Goal: Task Accomplishment & Management: Complete application form

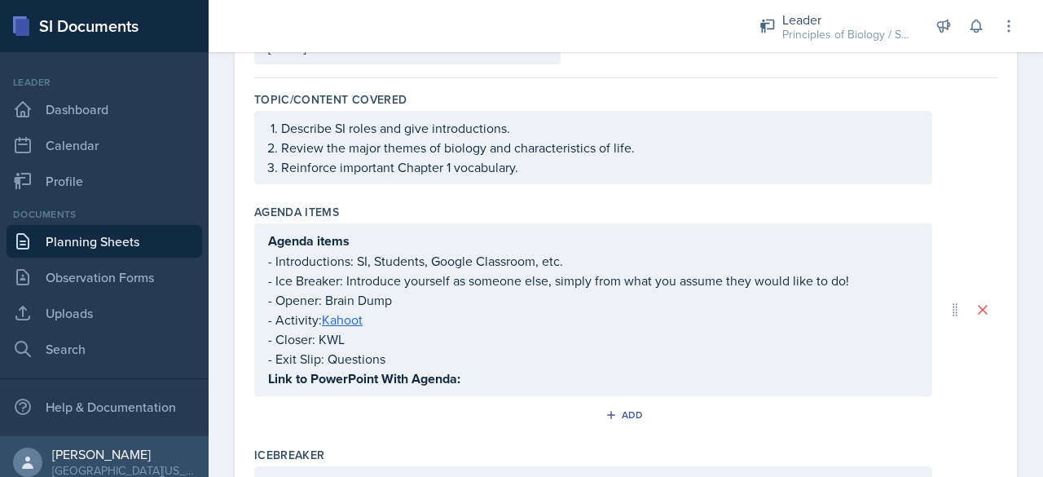
scroll to position [158, 0]
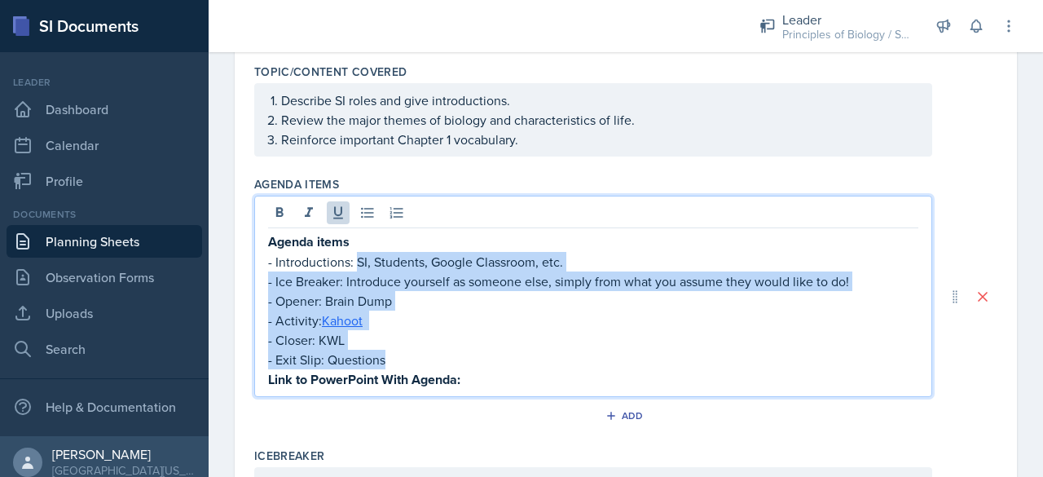
drag, startPoint x: 356, startPoint y: 258, endPoint x: 408, endPoint y: 356, distance: 110.8
click at [408, 356] on div "Agenda items - Introductions: SI, Students, Google Classroom, etc. - Ice Breake…" at bounding box center [593, 310] width 650 height 158
copy div "SI, Students, Google Classroom, etc. - Ice Breaker: Introduce yourself as someo…"
click at [436, 341] on p "- Closer: KWL" at bounding box center [593, 340] width 650 height 20
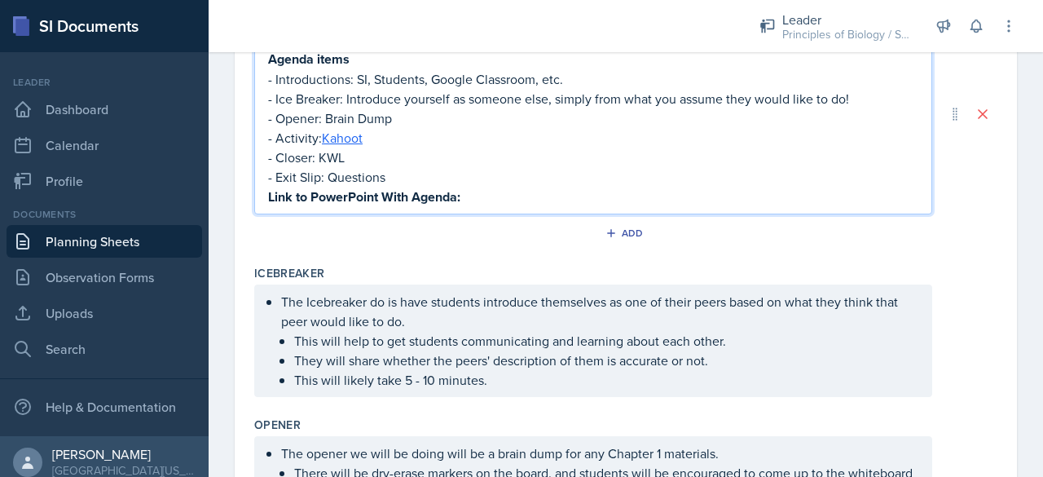
scroll to position [391, 0]
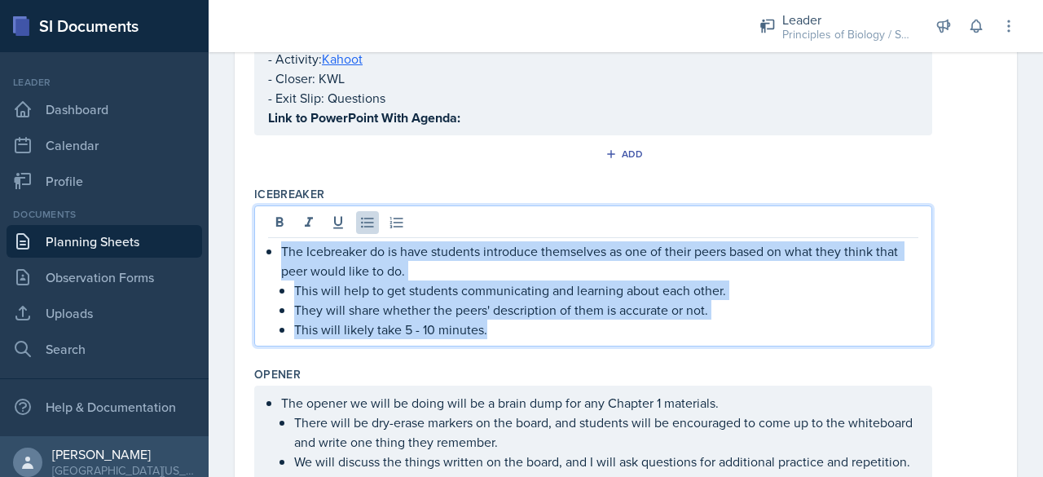
drag, startPoint x: 281, startPoint y: 248, endPoint x: 606, endPoint y: 354, distance: 342.2
click at [606, 354] on div "Icebreaker The Icebreaker do is have students introduce themselves as one of th…" at bounding box center [625, 269] width 743 height 180
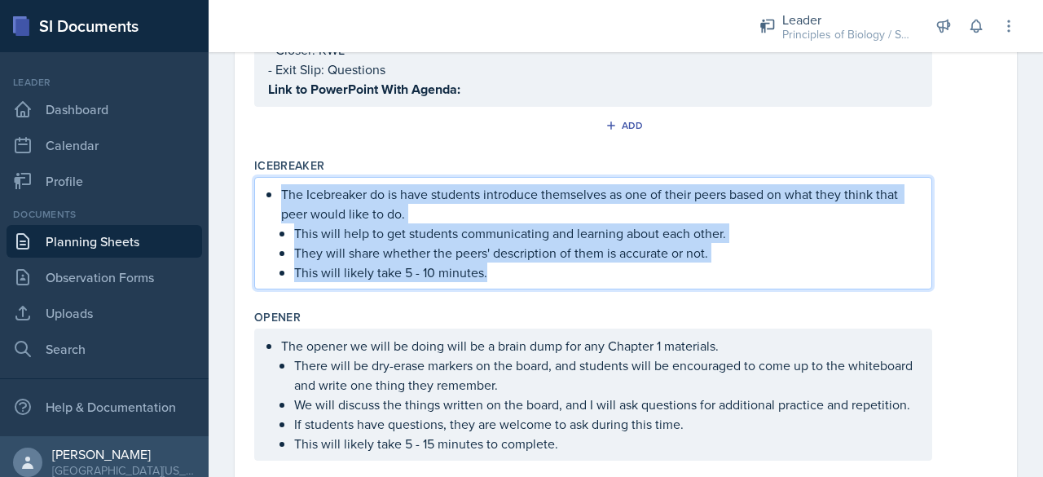
scroll to position [363, 0]
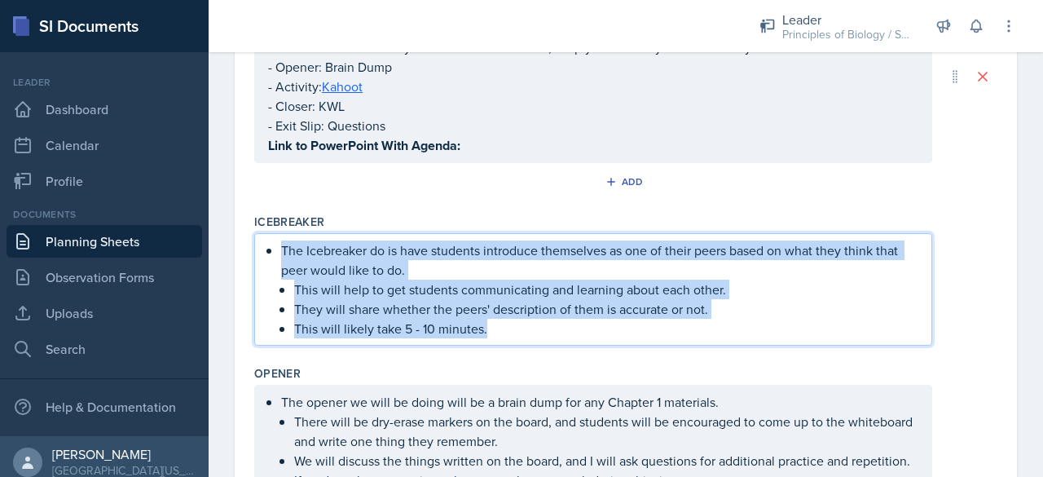
copy li "The Icebreaker do is have students introduce themselves as one of their peers b…"
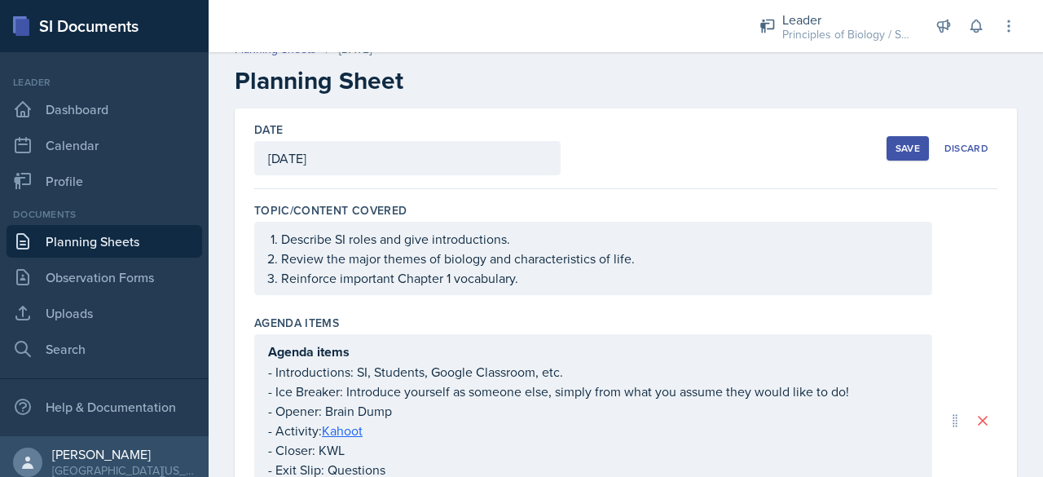
scroll to position [48, 0]
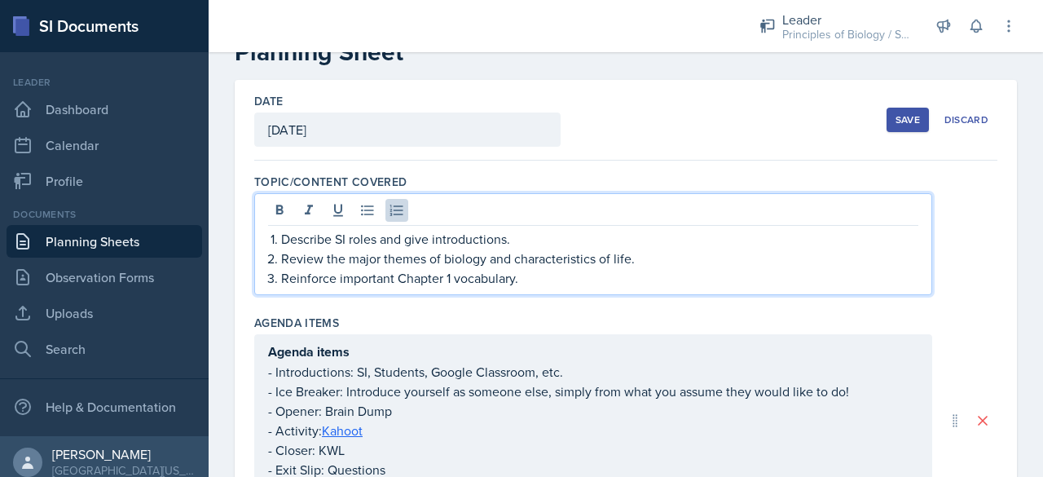
drag, startPoint x: 266, startPoint y: 235, endPoint x: 566, endPoint y: 288, distance: 305.3
click at [566, 288] on div "Describe SI roles and give introductions. Review the major themes of biology an…" at bounding box center [593, 244] width 678 height 102
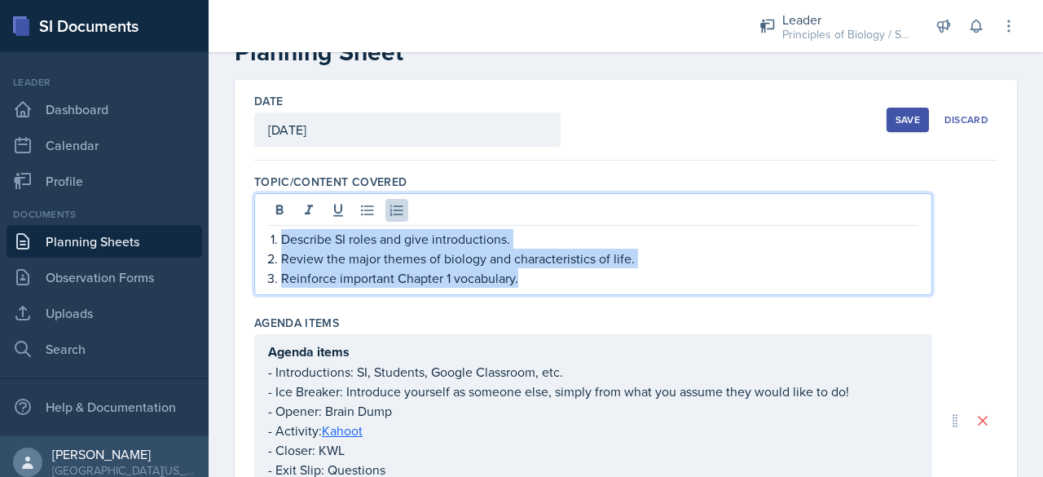
drag, startPoint x: 280, startPoint y: 234, endPoint x: 559, endPoint y: 288, distance: 284.0
click at [559, 288] on div "Describe SI roles and give introductions. Review the major themes of biology an…" at bounding box center [593, 244] width 678 height 102
copy ol "Describe SI roles and give introductions. Review the major themes of biology an…"
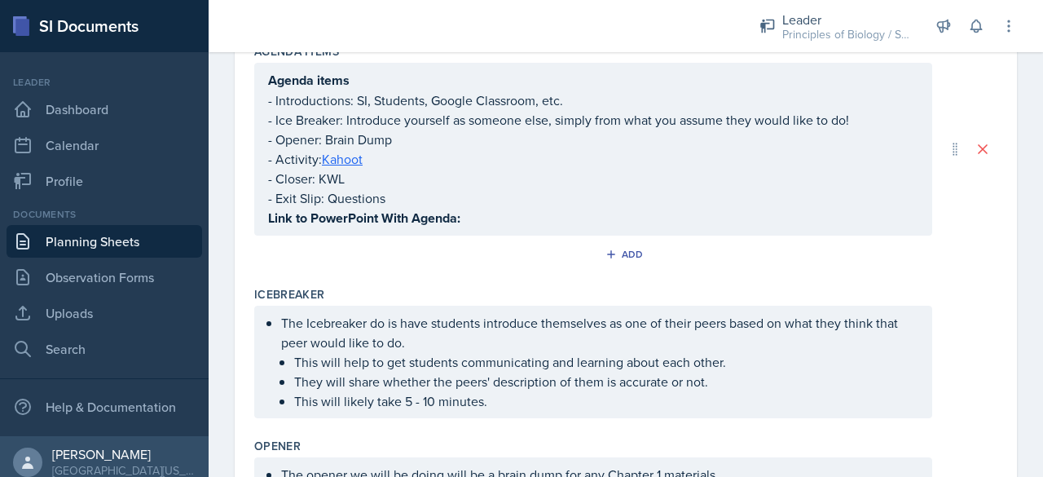
scroll to position [323, 0]
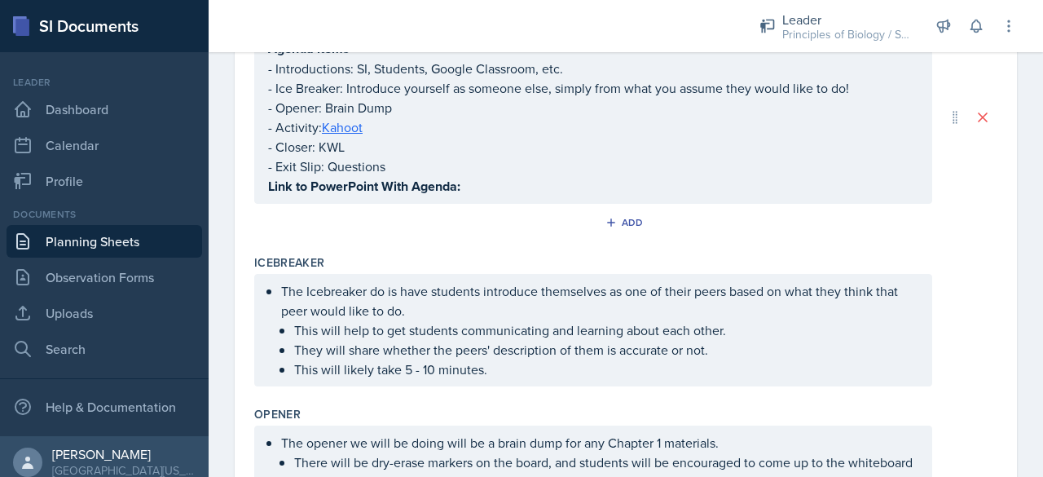
click at [399, 317] on p "The Icebreaker do is have students introduce themselves as one of their peers b…" at bounding box center [599, 300] width 637 height 39
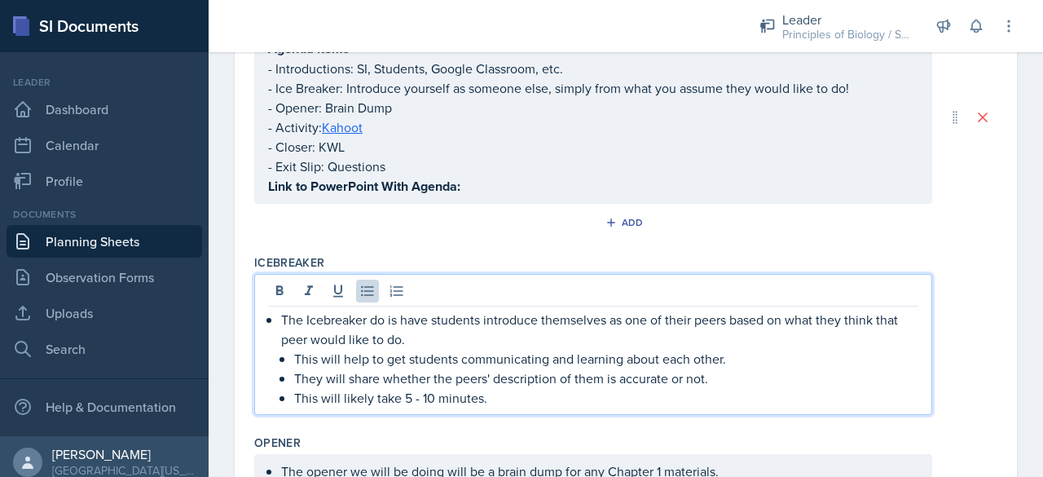
click at [479, 315] on p "The Icebreaker do is have students introduce themselves as one of their peers b…" at bounding box center [599, 329] width 637 height 39
drag, startPoint x: 479, startPoint y: 315, endPoint x: 503, endPoint y: 335, distance: 30.7
click at [503, 335] on p "The Icebreaker do is have students introduce themselves as one of their peers b…" at bounding box center [599, 329] width 637 height 39
copy p "introduce themselves as one of their peers based on what they think that peer w…"
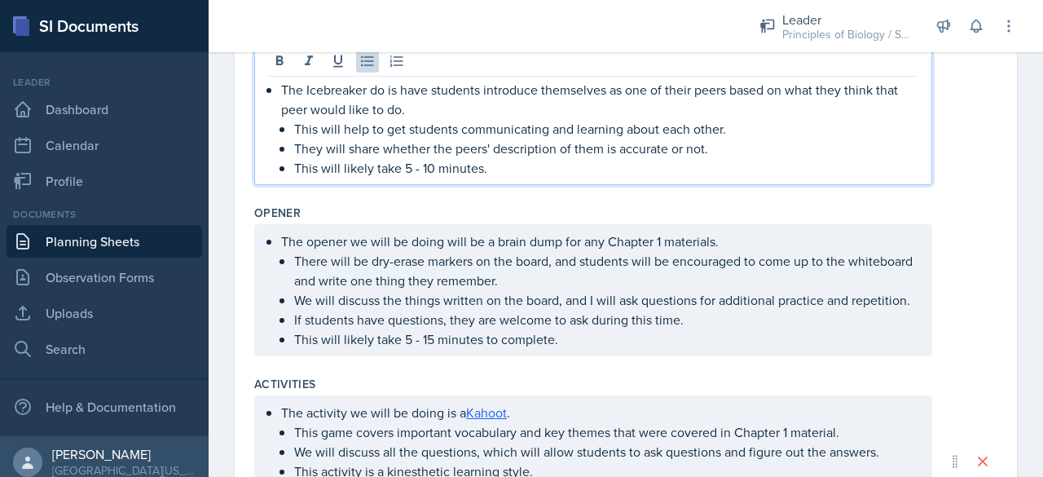
scroll to position [581, 0]
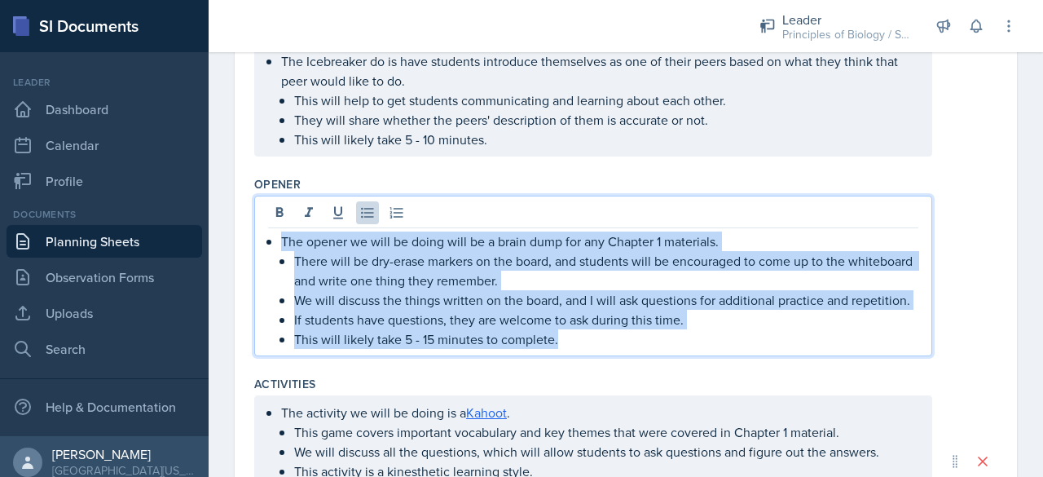
drag, startPoint x: 281, startPoint y: 235, endPoint x: 622, endPoint y: 358, distance: 361.9
click at [622, 349] on li "The opener we will be doing will be a brain dump for any Chapter 1 materials. T…" at bounding box center [599, 289] width 637 height 117
copy li "The opener we will be doing will be a brain dump for any Chapter 1 materials. T…"
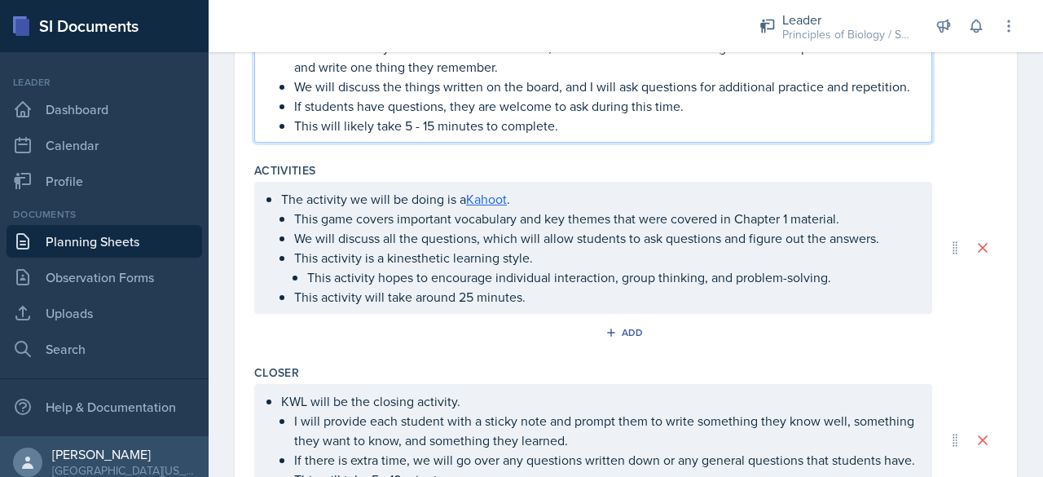
scroll to position [794, 0]
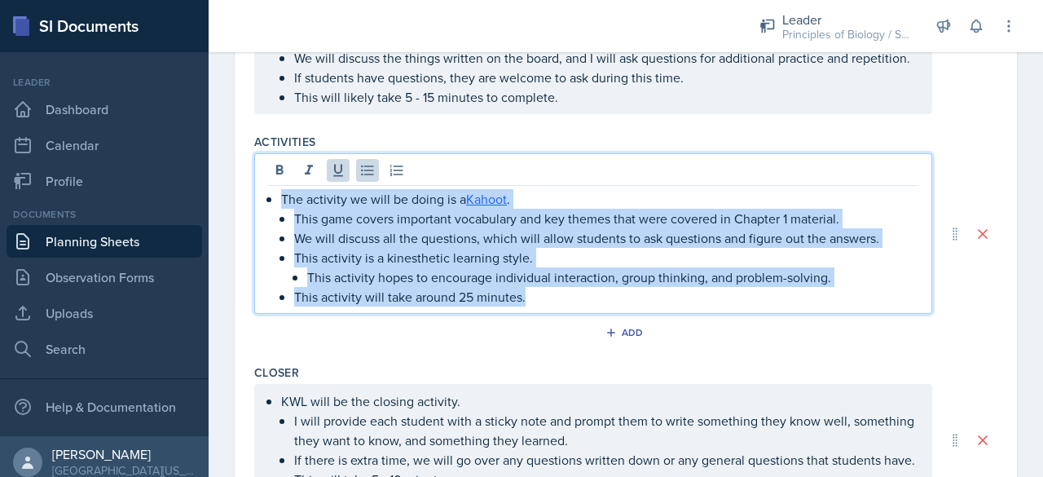
drag, startPoint x: 279, startPoint y: 213, endPoint x: 579, endPoint y: 311, distance: 315.7
click at [579, 306] on div "The activity we will be doing is a Kahoot . This game covers important vocabula…" at bounding box center [593, 247] width 650 height 117
copy li "The activity we will be doing is a Kahoot . This game covers important vocabula…"
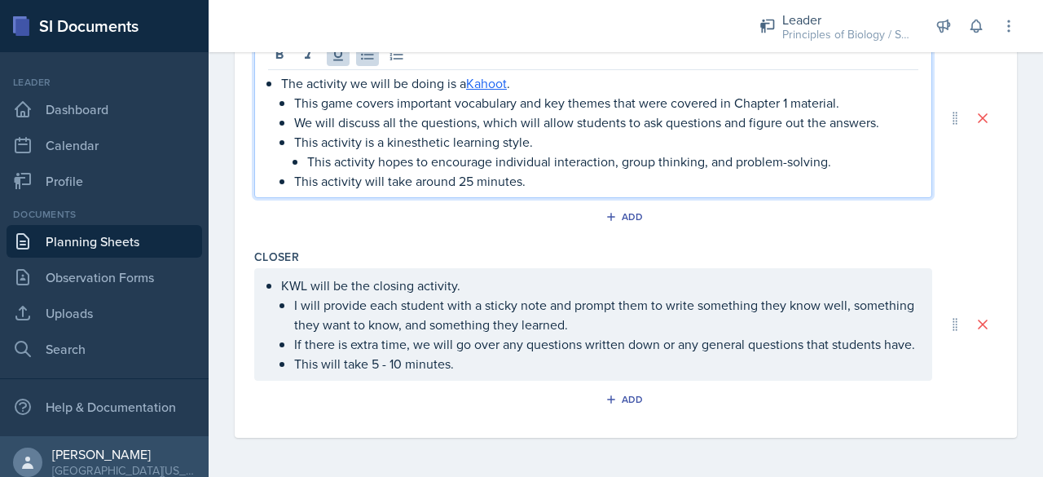
click at [293, 277] on li "KWL will be the closing activity. I will provide each student with a sticky not…" at bounding box center [599, 324] width 637 height 98
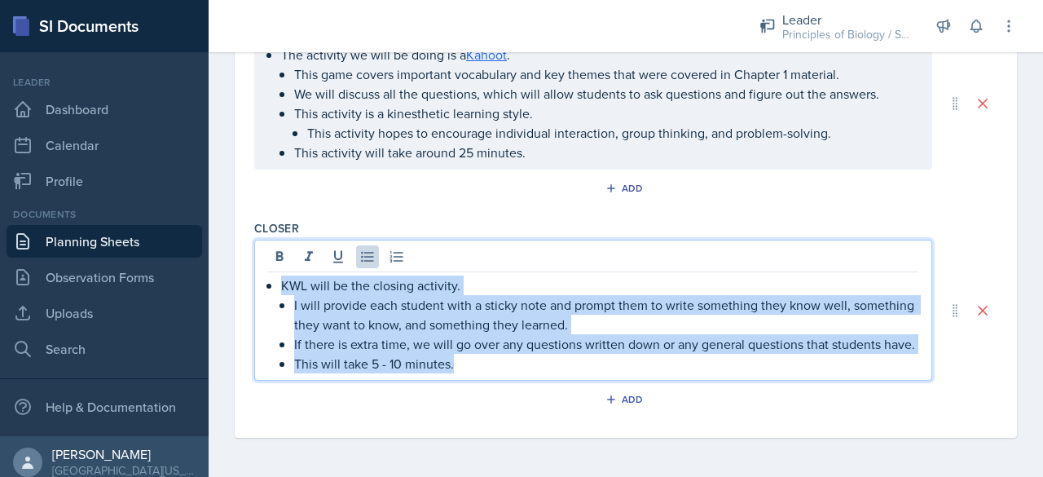
drag, startPoint x: 277, startPoint y: 263, endPoint x: 481, endPoint y: 367, distance: 228.5
click at [481, 367] on div "KWL will be the closing activity. I will provide each student with a sticky not…" at bounding box center [593, 324] width 650 height 98
copy li "KWL will be the closing activity. I will provide each student with a sticky not…"
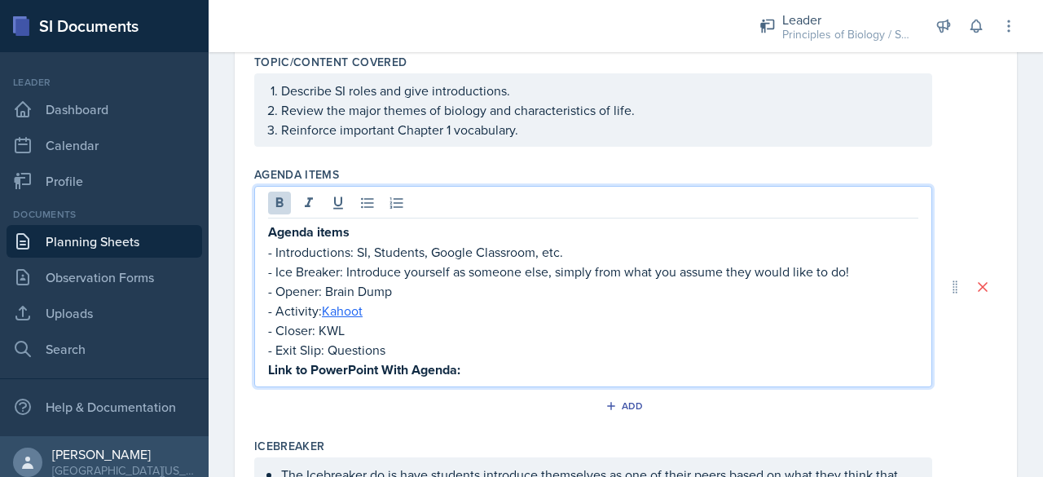
click at [474, 359] on p "Link to PowerPoint With Agenda:" at bounding box center [593, 369] width 650 height 20
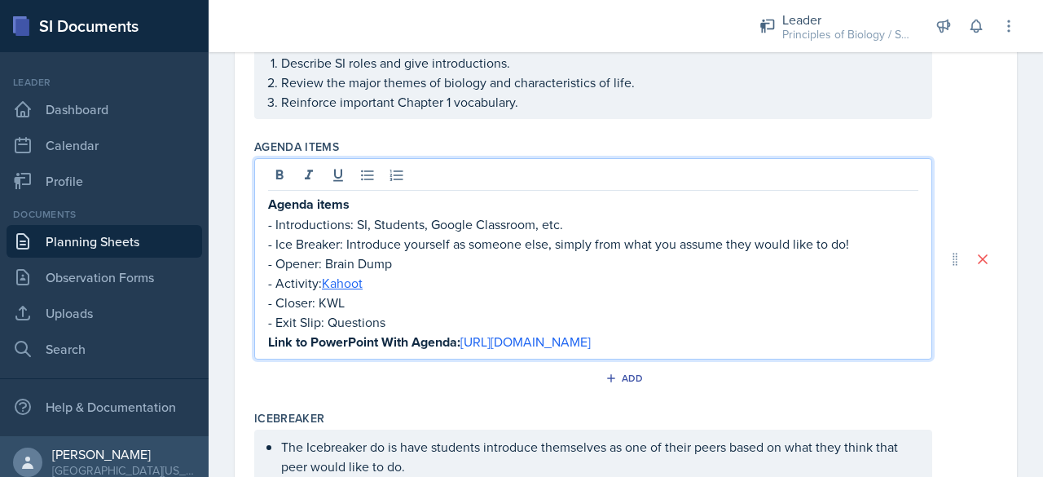
click at [546, 312] on p "- Exit Slip: Questions" at bounding box center [593, 322] width 650 height 20
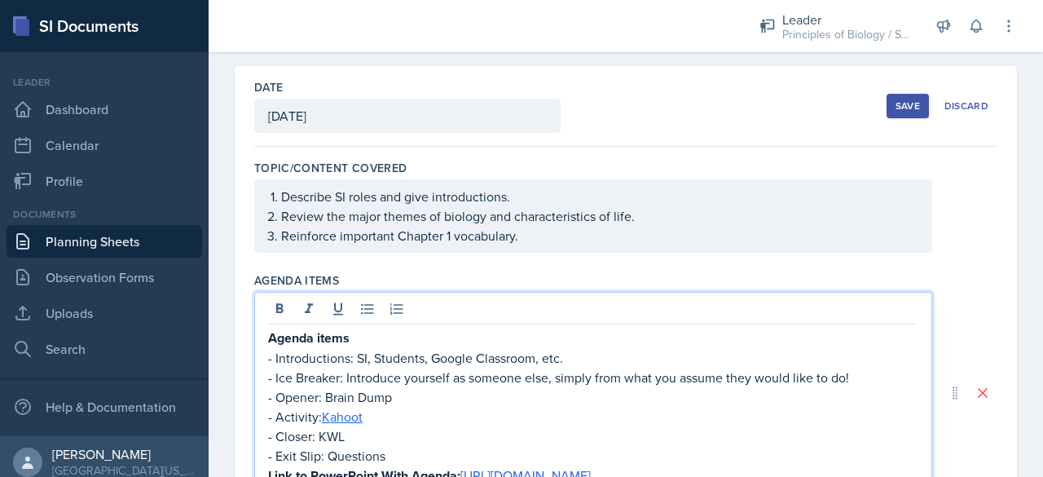
scroll to position [0, 0]
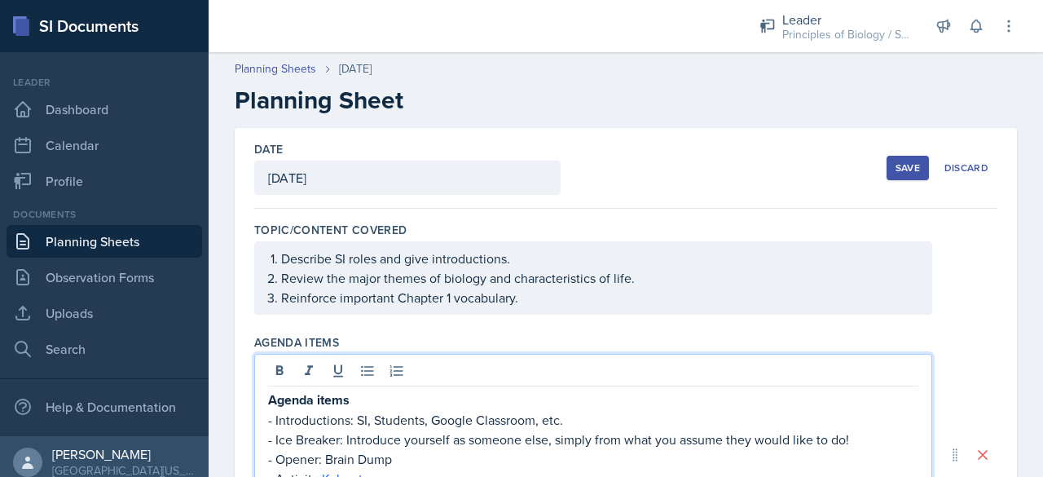
click at [896, 165] on div "Save" at bounding box center [908, 167] width 24 height 13
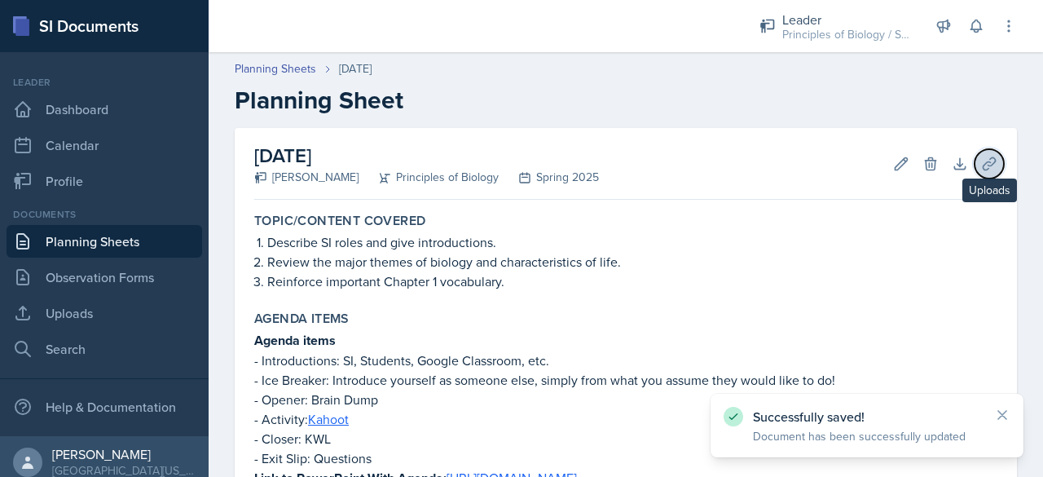
click at [983, 161] on icon at bounding box center [989, 163] width 12 height 12
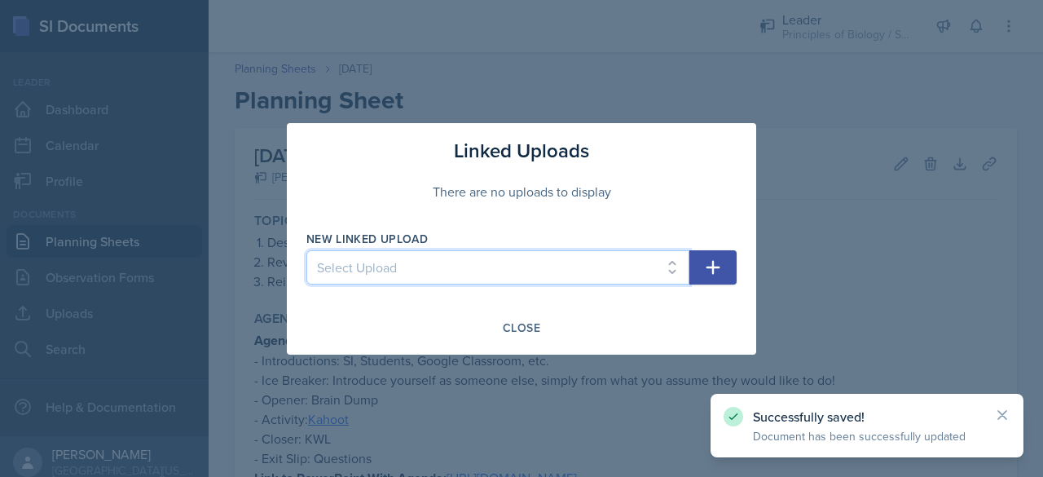
click at [539, 266] on select "Select Upload SI Session PowerPoint - [DATE] SI Session Planning Sheet with Lin…" at bounding box center [497, 267] width 383 height 34
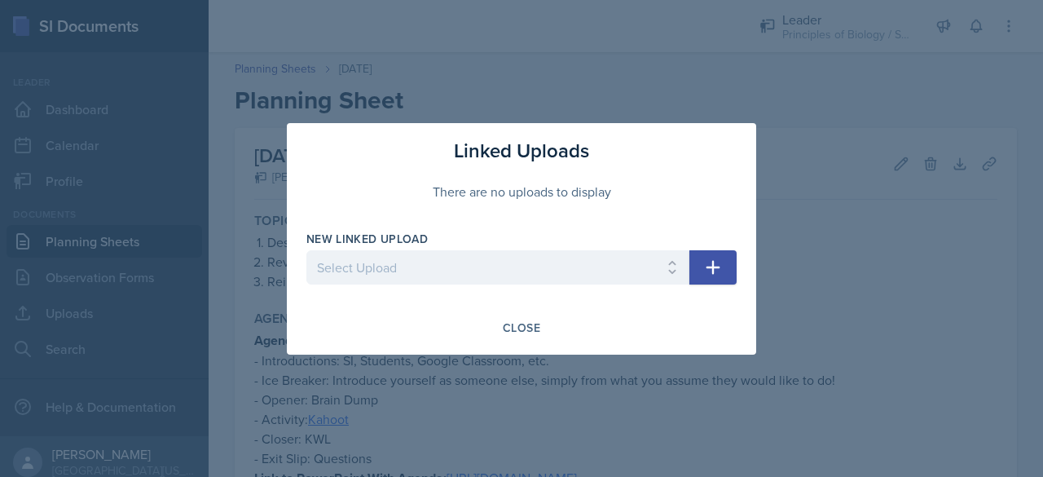
click at [715, 167] on div "There are no uploads to display" at bounding box center [521, 191] width 430 height 52
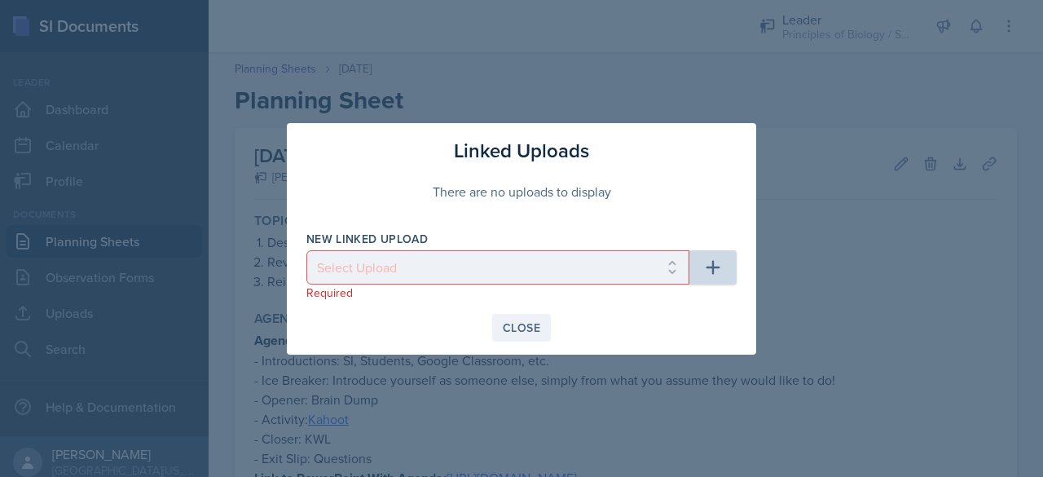
click at [512, 323] on div "Close" at bounding box center [521, 327] width 37 height 13
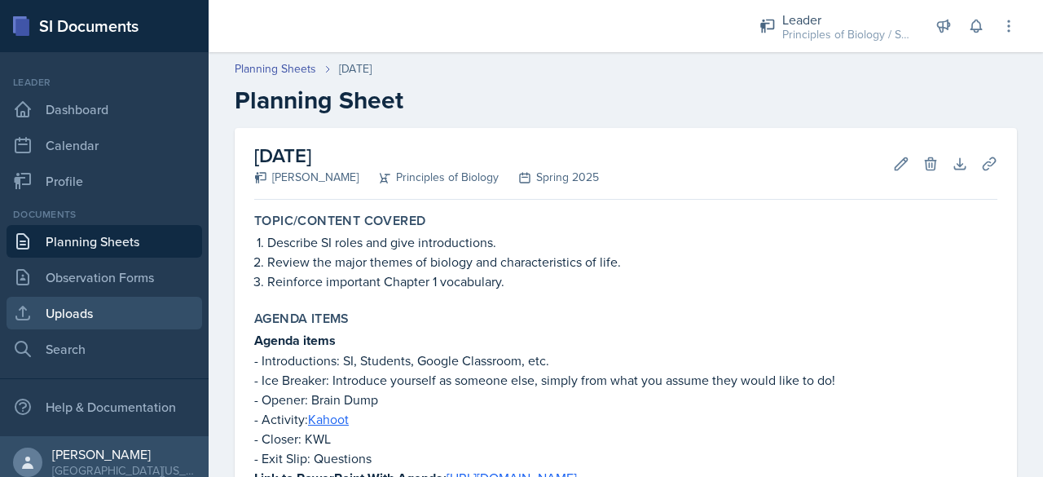
click at [75, 306] on link "Uploads" at bounding box center [105, 313] width 196 height 33
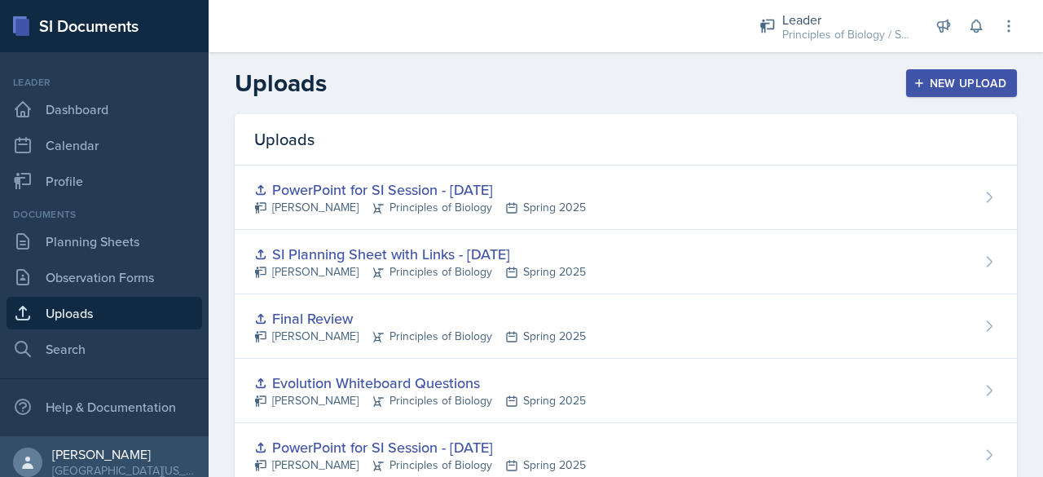
click at [922, 91] on button "New Upload" at bounding box center [962, 83] width 112 height 28
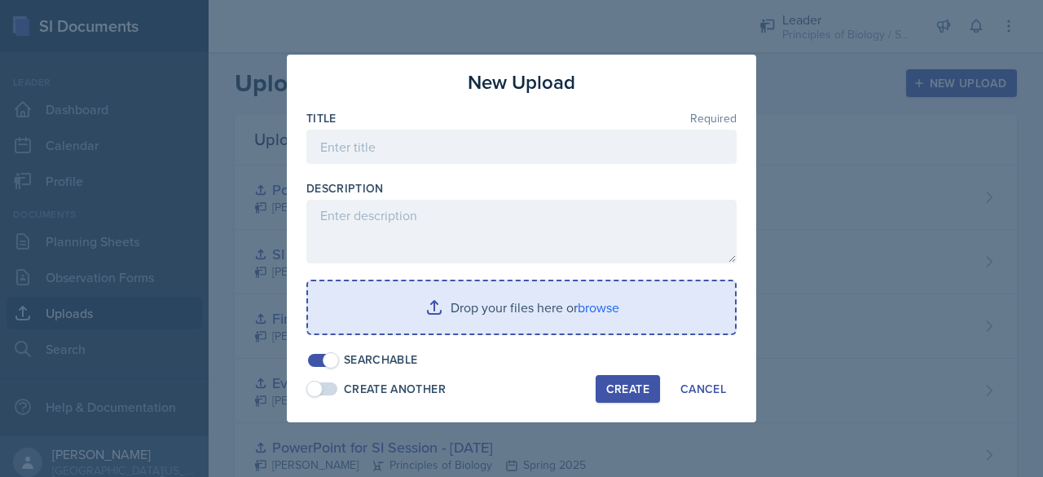
click at [519, 294] on input "file" at bounding box center [521, 307] width 427 height 52
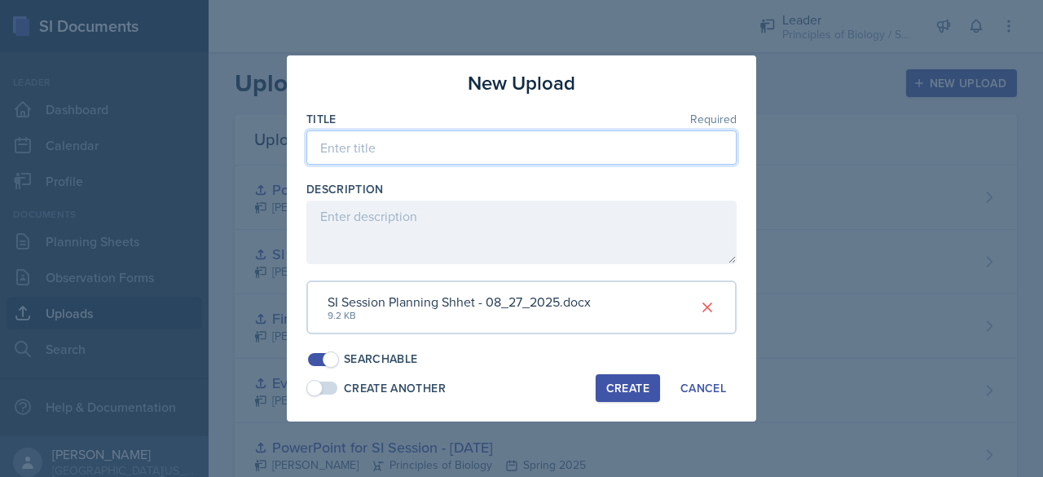
click at [469, 147] on input at bounding box center [521, 147] width 430 height 34
click at [456, 149] on input "SI Session Planning Shhet - 08/" at bounding box center [521, 147] width 430 height 34
click at [510, 152] on input "SI Session Planning Sheet - 08/" at bounding box center [521, 147] width 430 height 34
type input "SI Session Planning Sheet - [DATE]"
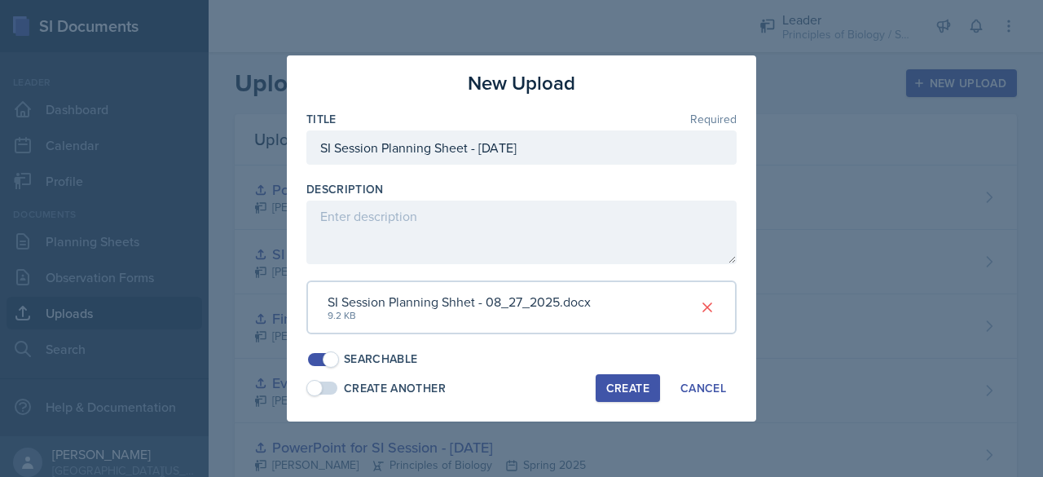
click at [615, 384] on div "Create" at bounding box center [627, 387] width 43 height 13
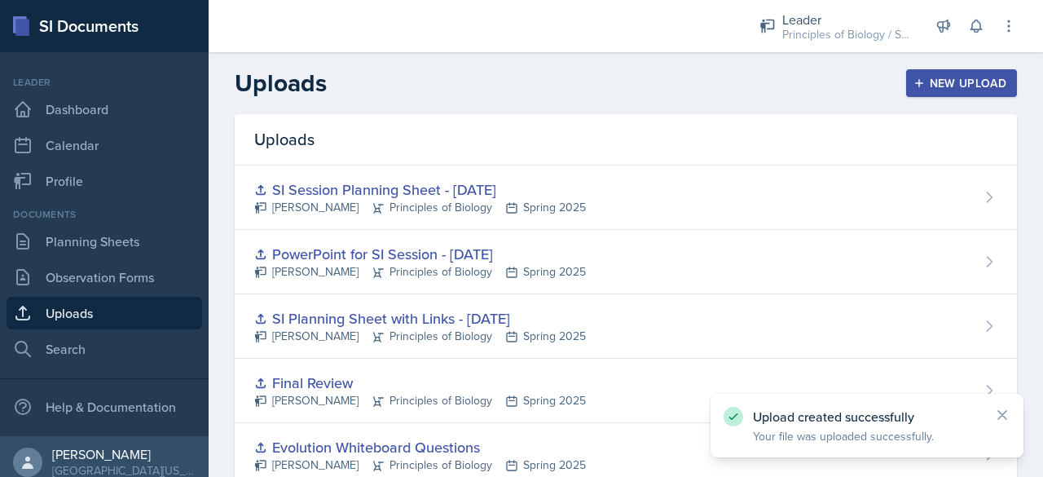
click at [932, 77] on div "New Upload" at bounding box center [962, 83] width 90 height 13
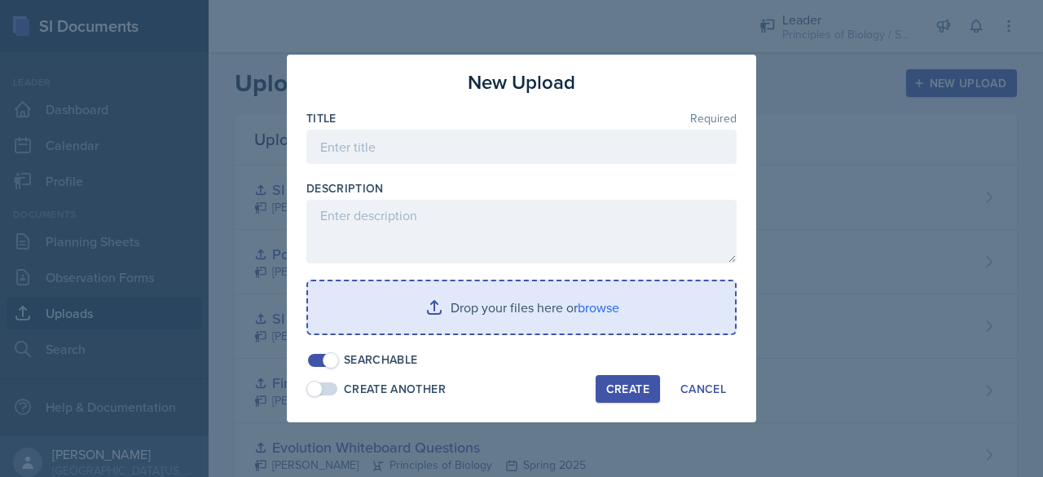
click at [629, 289] on input "file" at bounding box center [521, 307] width 427 height 52
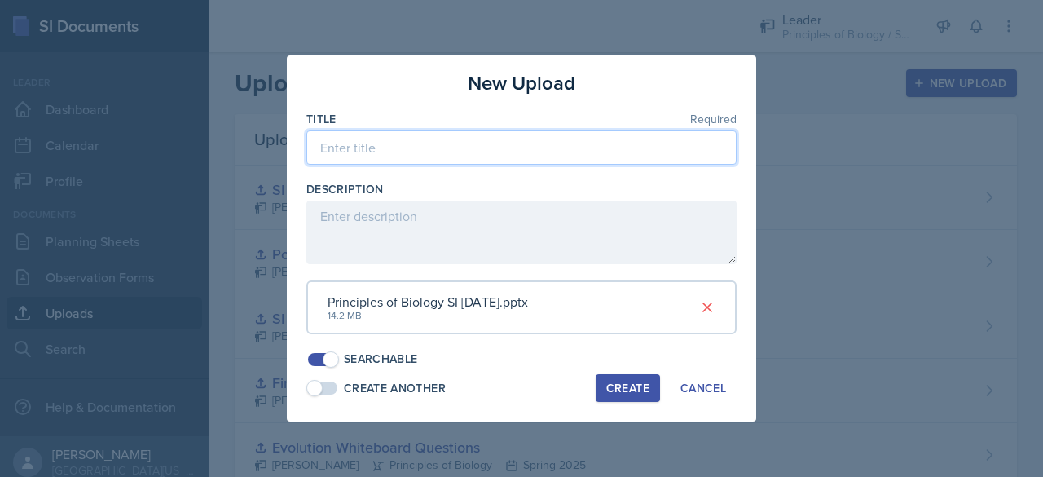
click at [442, 155] on input at bounding box center [521, 147] width 430 height 34
type input "PowerPoint"
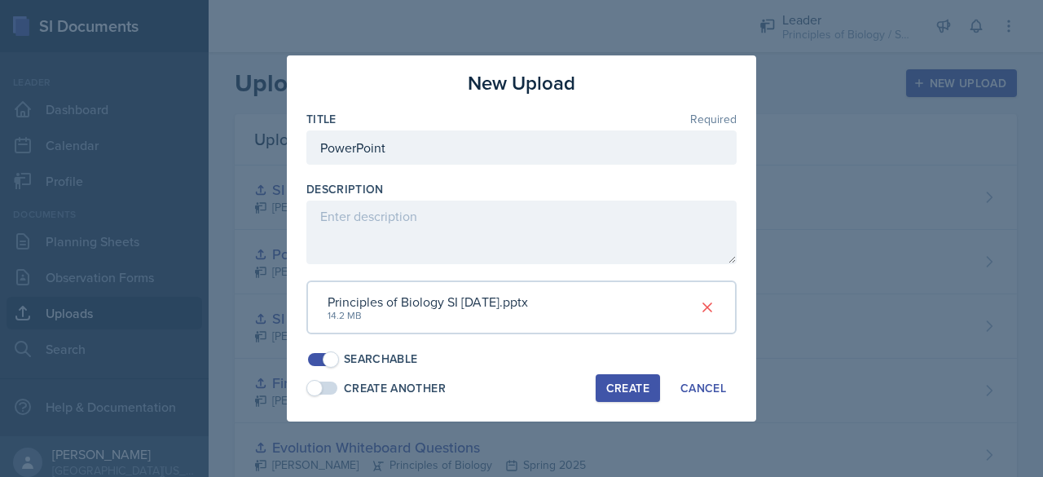
click at [614, 386] on div "Create" at bounding box center [627, 387] width 43 height 13
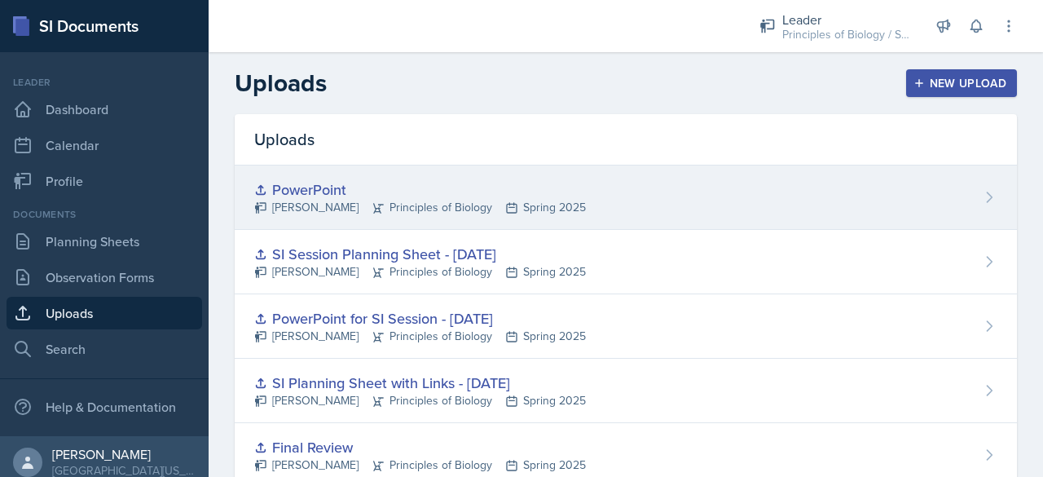
drag, startPoint x: 354, startPoint y: 183, endPoint x: 683, endPoint y: 200, distance: 329.6
click at [683, 200] on div "PowerPoint [PERSON_NAME] Principles of Biology Spring 2025" at bounding box center [626, 197] width 782 height 64
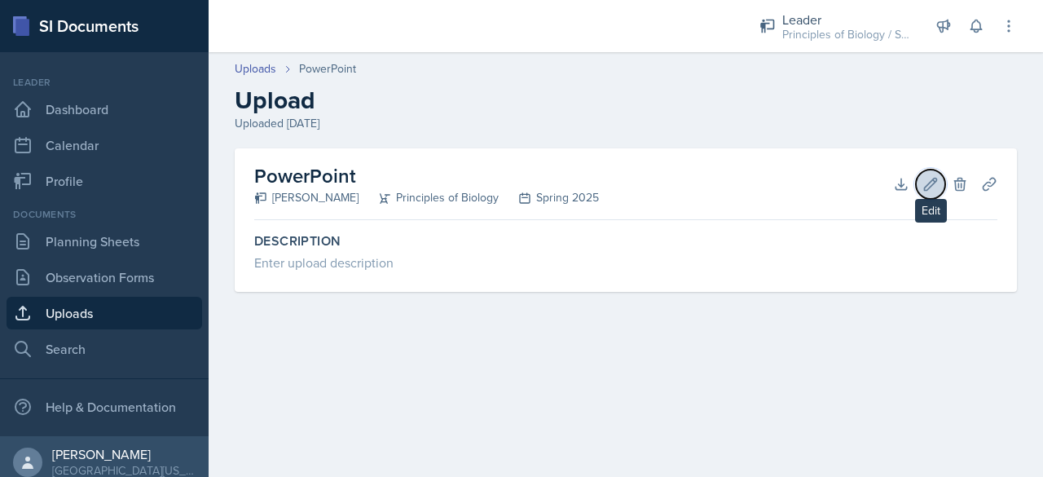
click at [930, 186] on icon at bounding box center [931, 184] width 12 height 12
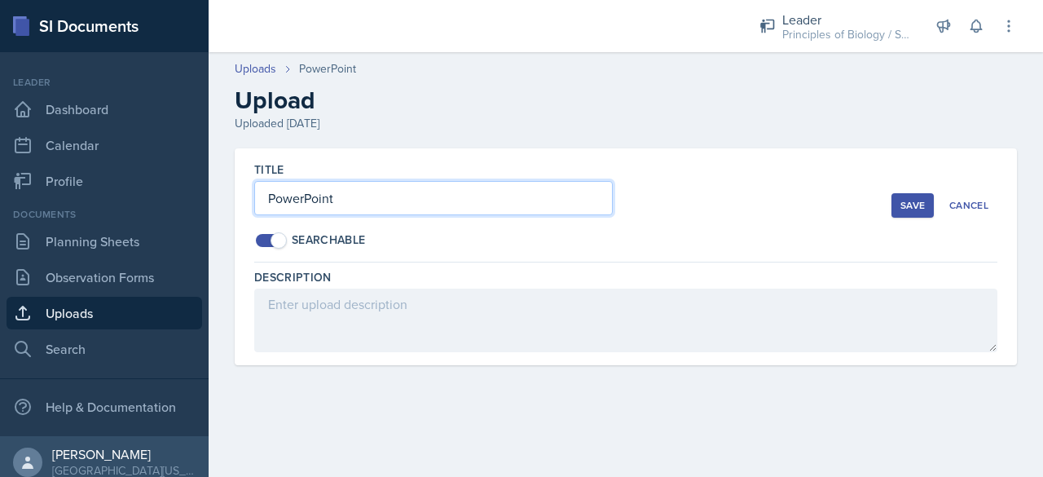
click at [535, 201] on input "PowerPoint" at bounding box center [433, 198] width 359 height 34
type input "PowerPoint for SI Session - [DATE]"
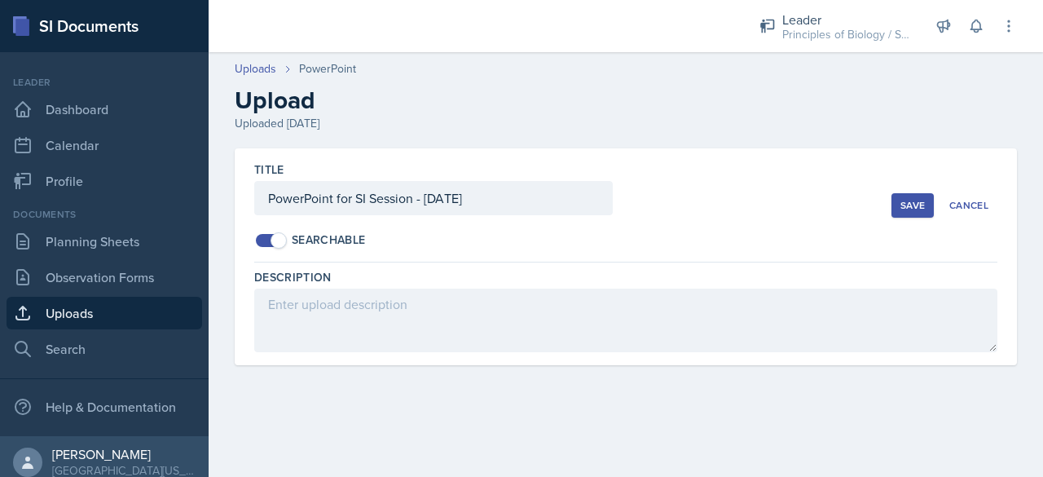
click at [906, 201] on div "Save" at bounding box center [912, 205] width 24 height 13
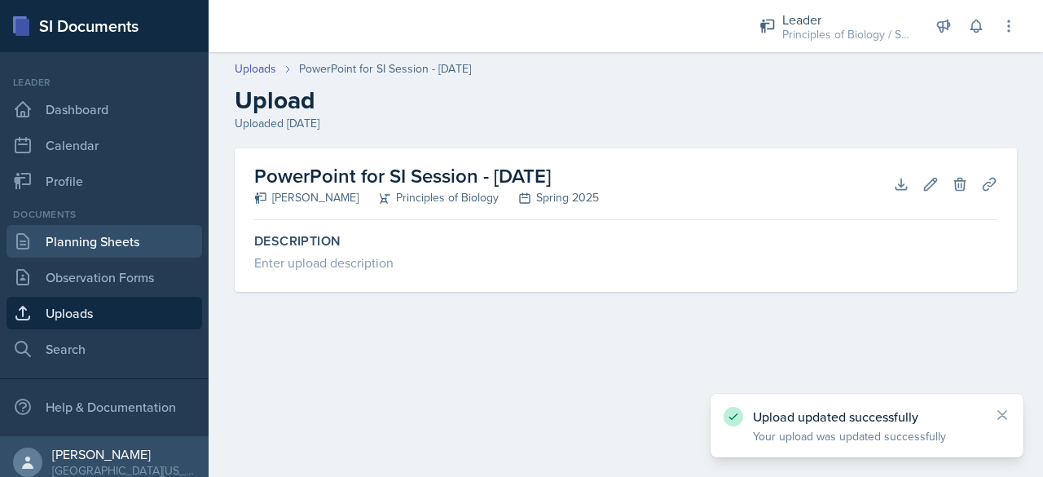
click at [71, 232] on link "Planning Sheets" at bounding box center [105, 241] width 196 height 33
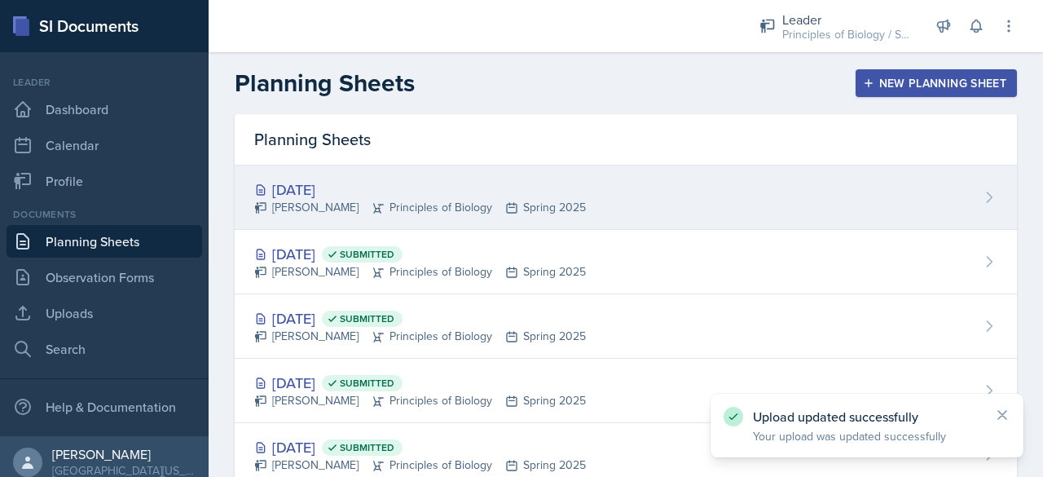
click at [382, 185] on div "[DATE]" at bounding box center [420, 189] width 332 height 22
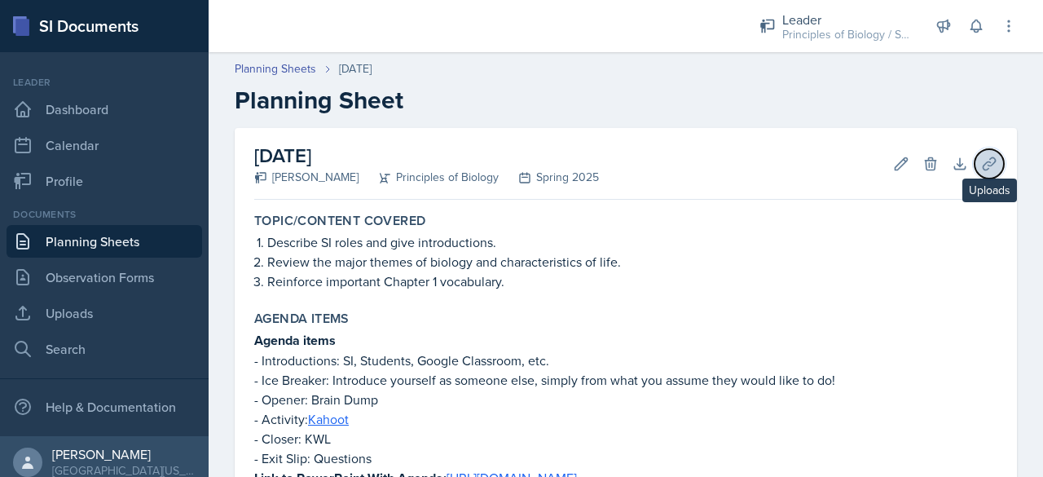
click at [981, 162] on icon at bounding box center [989, 164] width 16 height 16
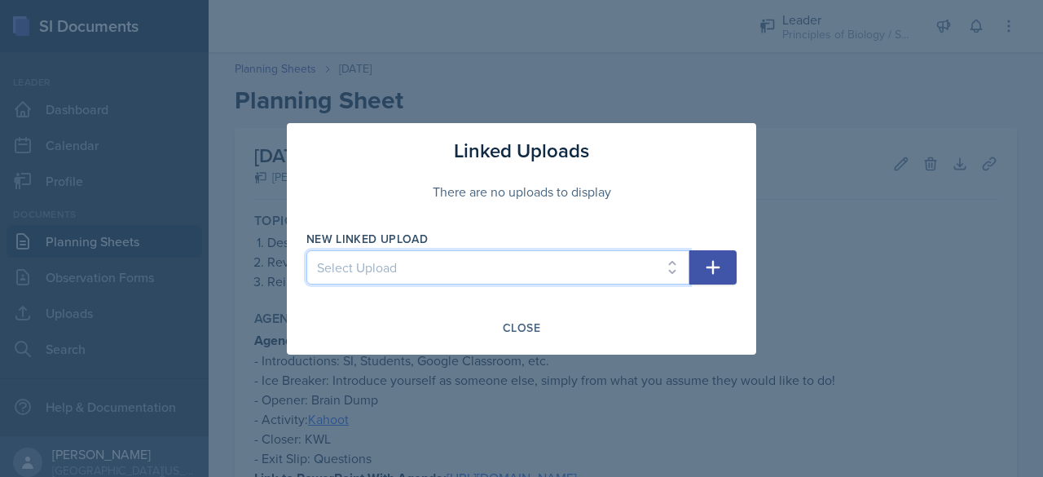
click at [544, 273] on select "Select Upload SI Session PowerPoint - [DATE] SI Session Planning Sheet with Lin…" at bounding box center [497, 267] width 383 height 34
select select "0c732ba7-3384-4ffe-9f79-5e2c4b03dd72"
click at [306, 250] on select "Select Upload SI Session PowerPoint - [DATE] SI Session Planning Sheet with Lin…" at bounding box center [497, 267] width 383 height 34
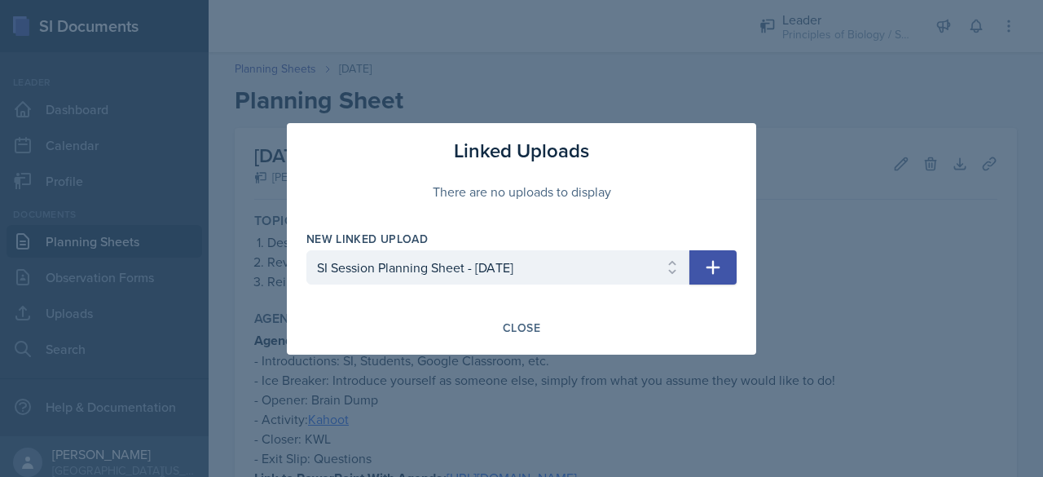
click at [720, 276] on icon "button" at bounding box center [713, 267] width 20 height 20
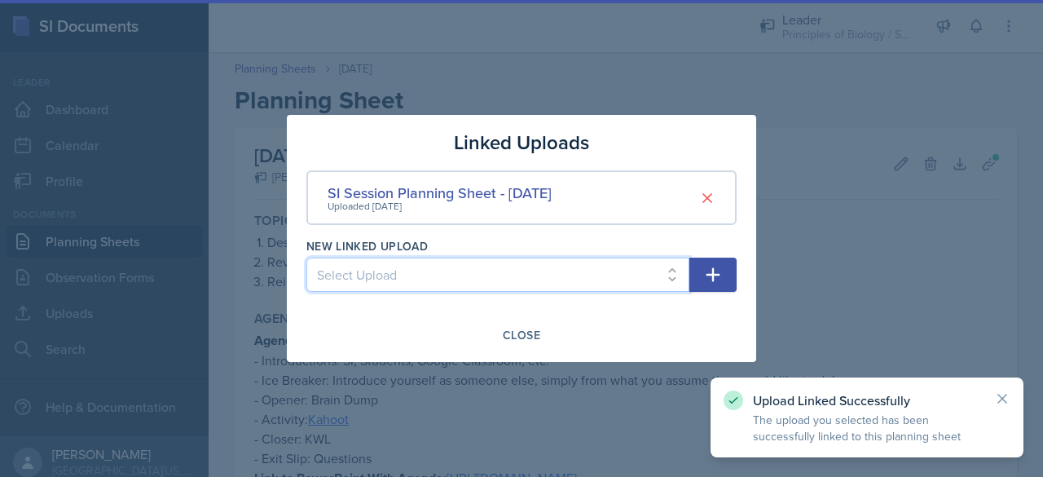
click at [543, 275] on select "Select Upload SI Session PowerPoint - [DATE] SI Session Planning Sheet with Lin…" at bounding box center [497, 274] width 383 height 34
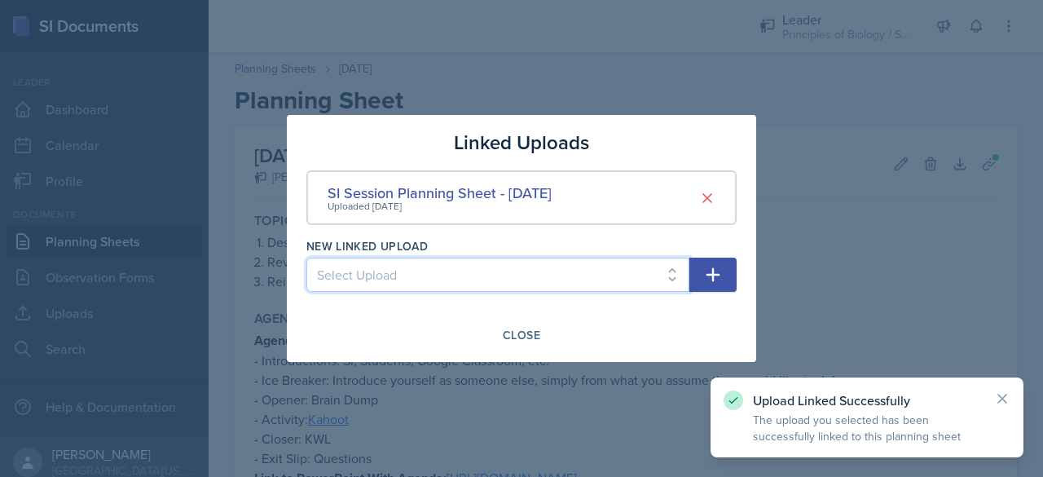
select select "eef969a0-8753-4db3-ae42-346f53cb360c"
click at [306, 257] on select "Select Upload SI Session PowerPoint - [DATE] SI Session Planning Sheet with Lin…" at bounding box center [497, 274] width 383 height 34
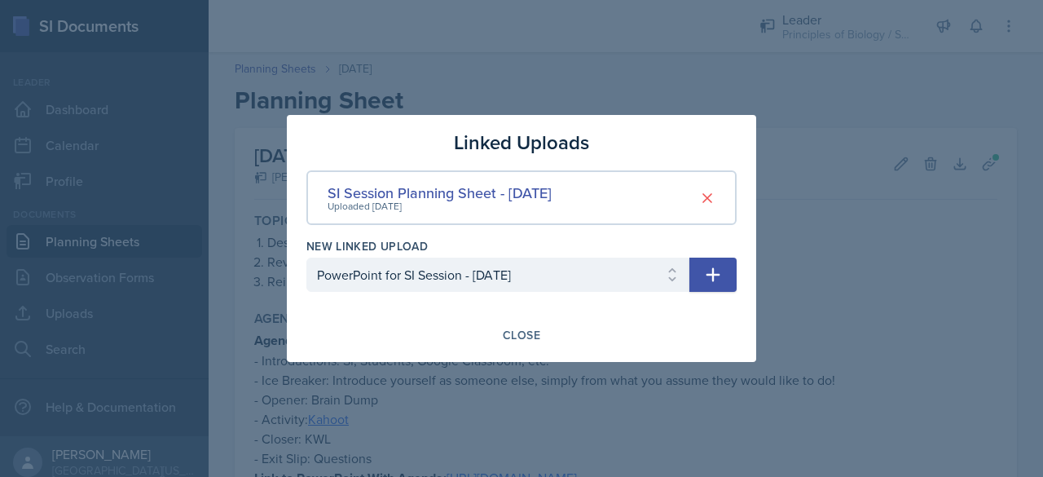
click at [710, 279] on icon "button" at bounding box center [713, 275] width 20 height 20
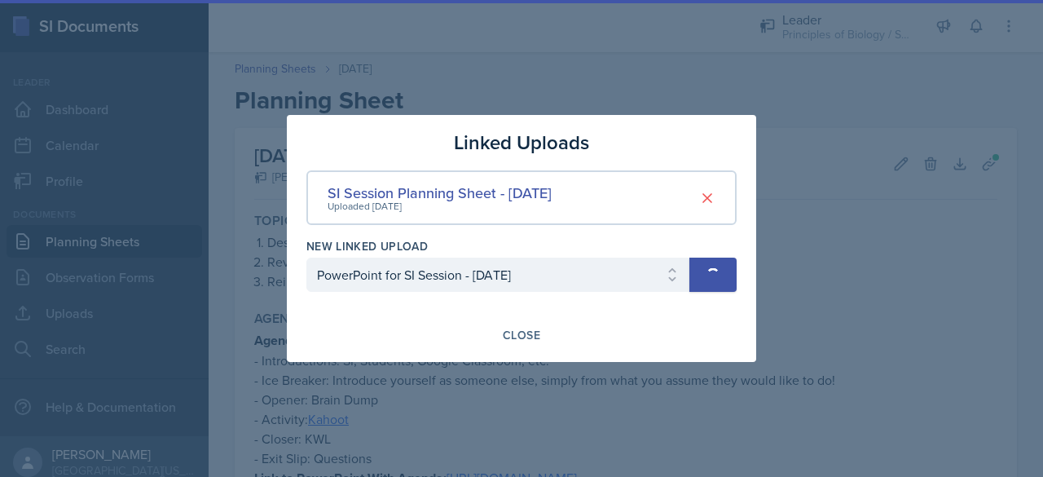
select select
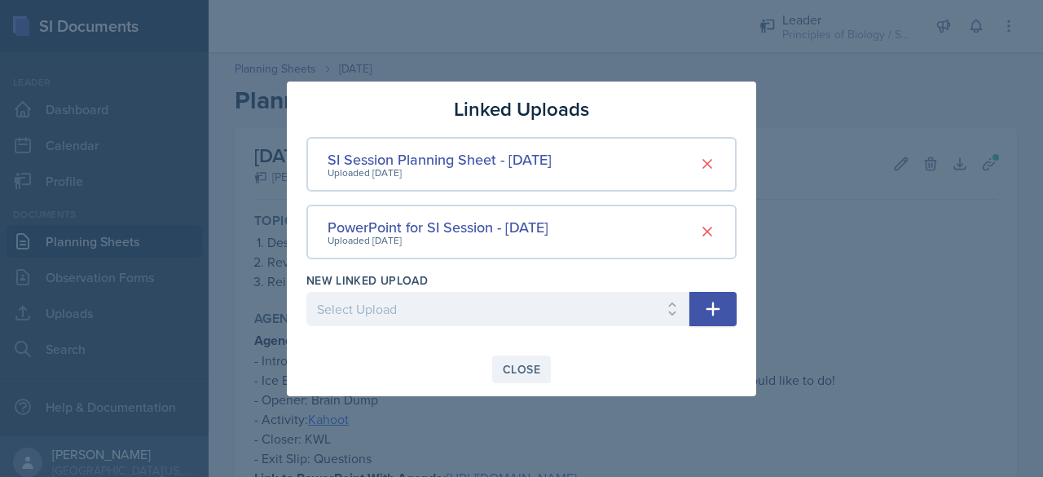
click at [518, 367] on div "Close" at bounding box center [521, 369] width 37 height 13
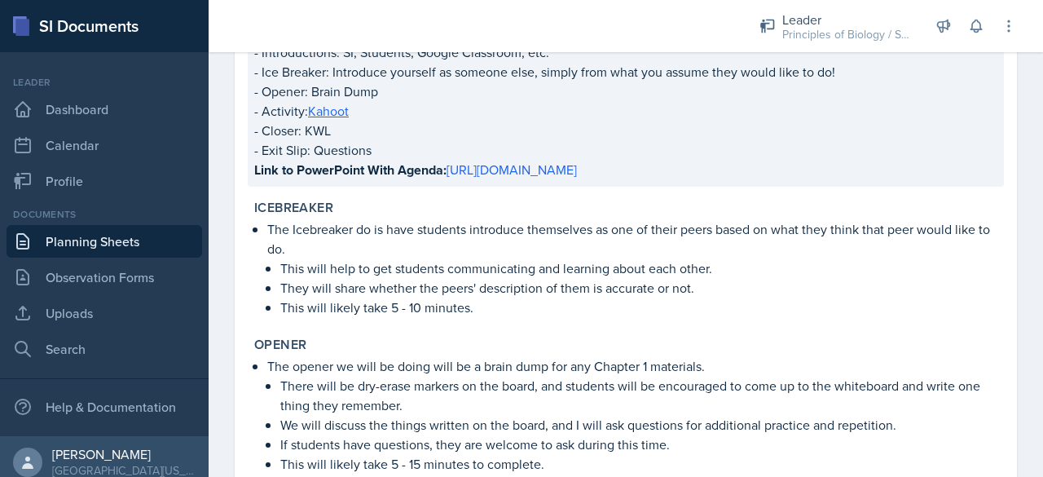
scroll to position [709, 0]
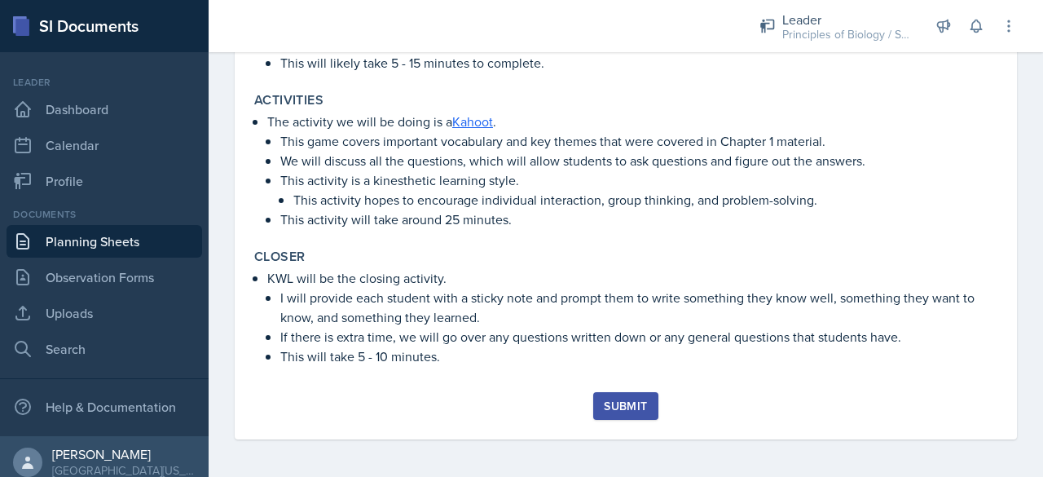
click at [609, 405] on div "Submit" at bounding box center [625, 405] width 43 height 13
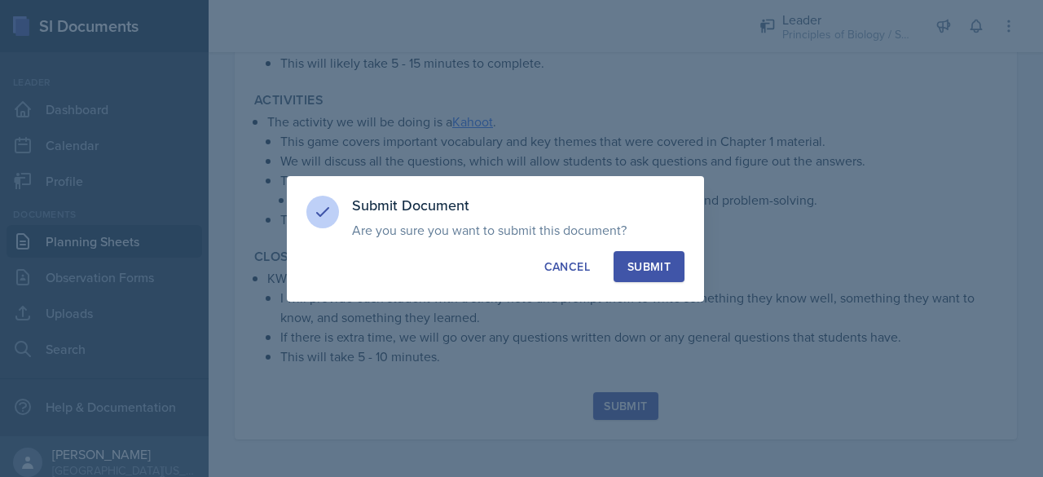
click at [658, 272] on div "Submit" at bounding box center [648, 266] width 43 height 16
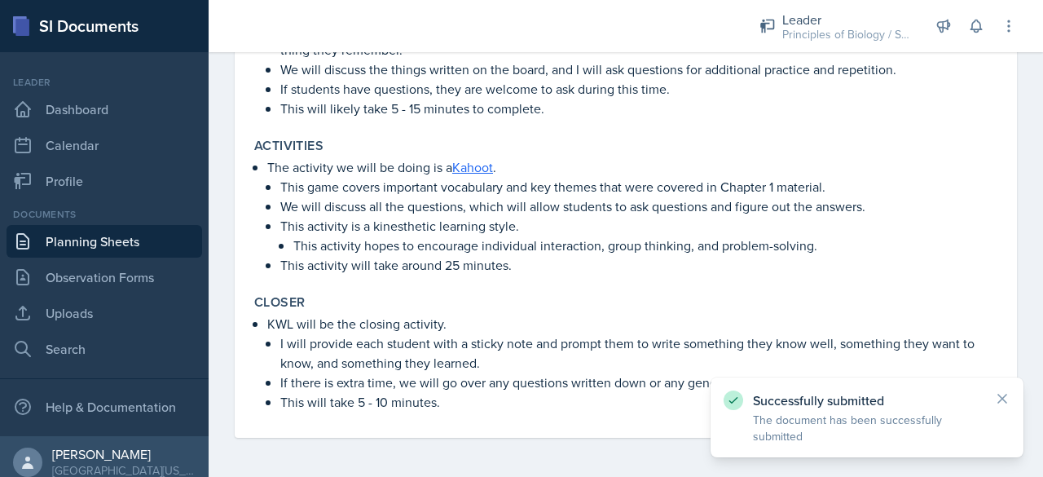
scroll to position [662, 0]
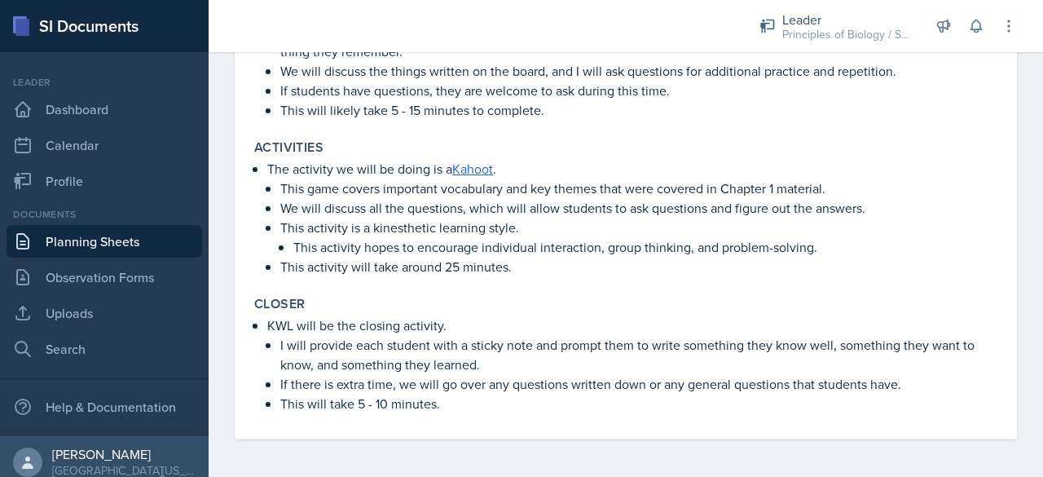
click at [145, 248] on link "Planning Sheets" at bounding box center [105, 241] width 196 height 33
